Goal: Task Accomplishment & Management: Manage account settings

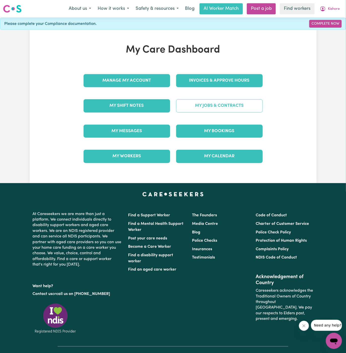
click at [220, 103] on link "My Jobs & Contracts" at bounding box center [219, 105] width 87 height 13
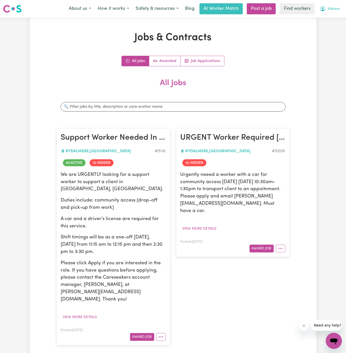
click at [336, 8] on span "Kishore" at bounding box center [334, 9] width 12 height 6
click at [325, 18] on link "My Dashboard" at bounding box center [323, 20] width 40 height 10
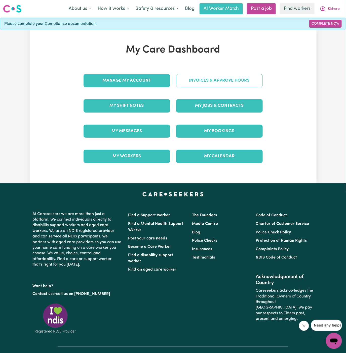
click at [237, 76] on link "Invoices & Approve Hours" at bounding box center [219, 80] width 87 height 13
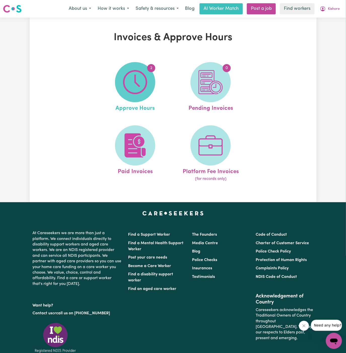
click at [149, 83] on span "2" at bounding box center [135, 82] width 40 height 40
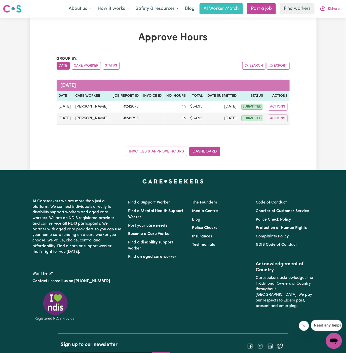
click at [292, 129] on div "Approve Hours Group by: Date Care Worker Status Search Export [DATE] Date Care …" at bounding box center [173, 94] width 239 height 125
click at [331, 8] on span "Kishore" at bounding box center [334, 9] width 12 height 6
click at [330, 26] on link "Logout" at bounding box center [323, 29] width 40 height 10
